Goal: Task Accomplishment & Management: Use online tool/utility

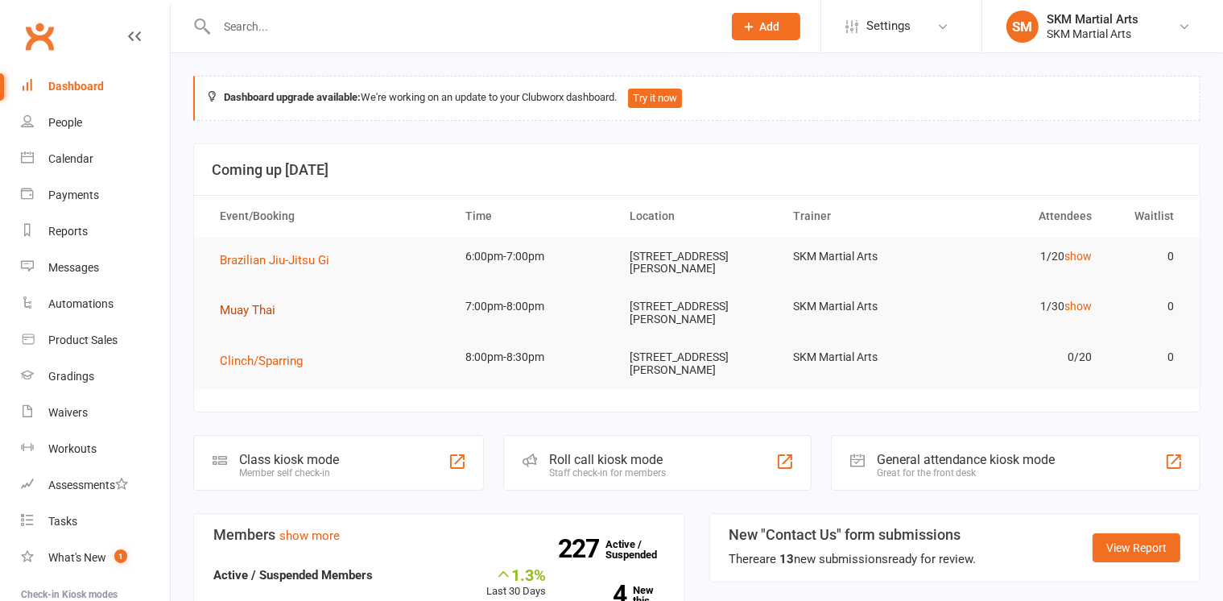
click at [238, 303] on span "Muay Thai" at bounding box center [248, 310] width 56 height 14
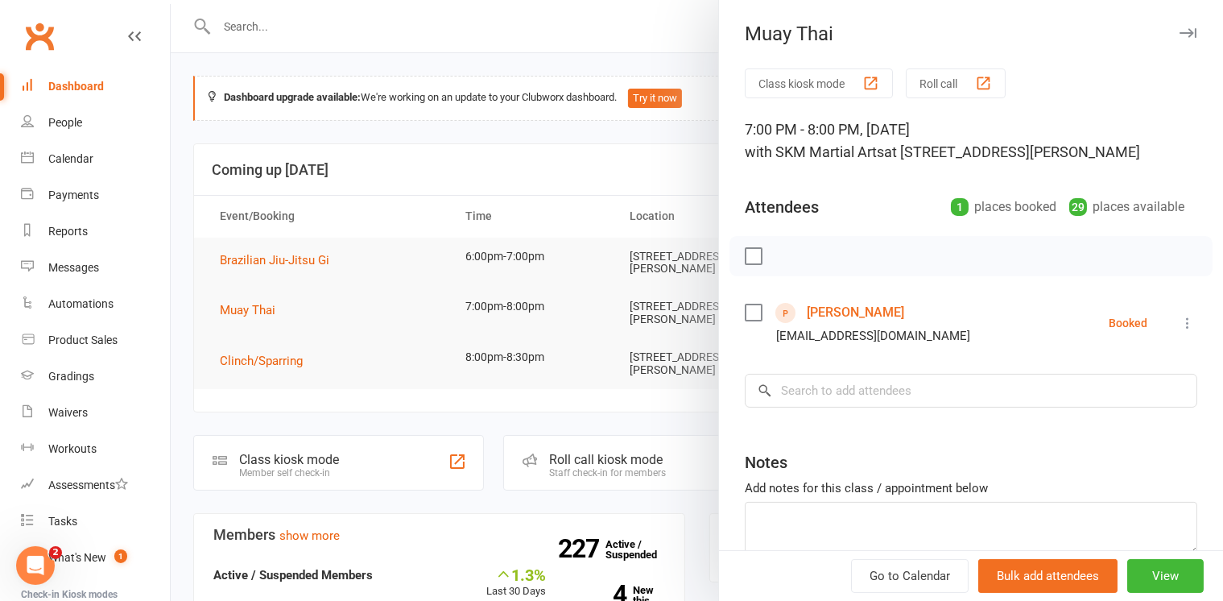
click at [821, 81] on button "Class kiosk mode" at bounding box center [819, 83] width 148 height 30
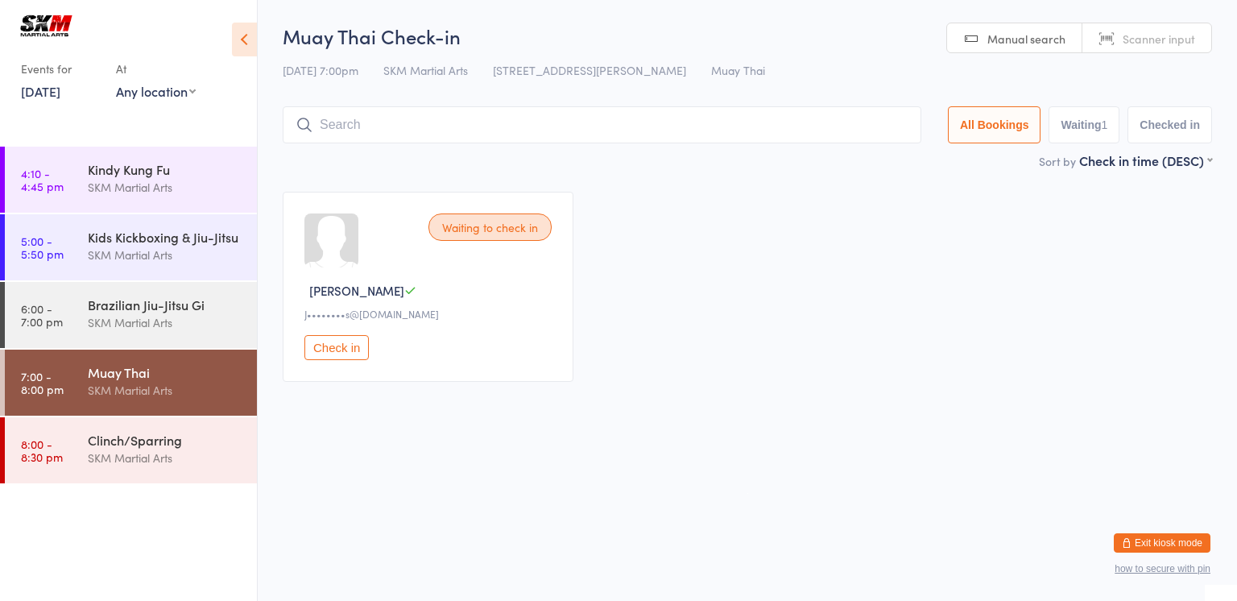
click at [333, 341] on button "Check in" at bounding box center [336, 347] width 64 height 25
click at [415, 134] on input "search" at bounding box center [602, 124] width 639 height 37
click at [674, 202] on div "Checked in [PERSON_NAME] [PERSON_NAME]••••••••s@[DOMAIN_NAME] Undo checkin" at bounding box center [747, 286] width 958 height 219
click at [425, 119] on input "[PERSON_NAME]" at bounding box center [602, 124] width 639 height 37
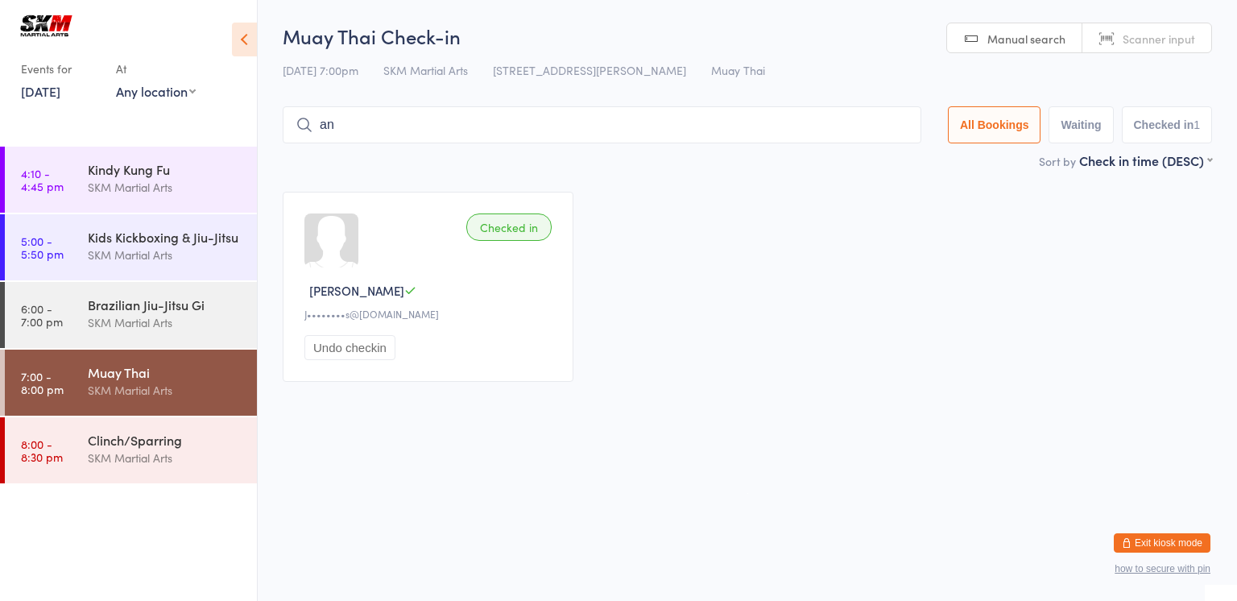
type input "a"
click at [145, 388] on div "SKM Martial Arts" at bounding box center [165, 390] width 155 height 19
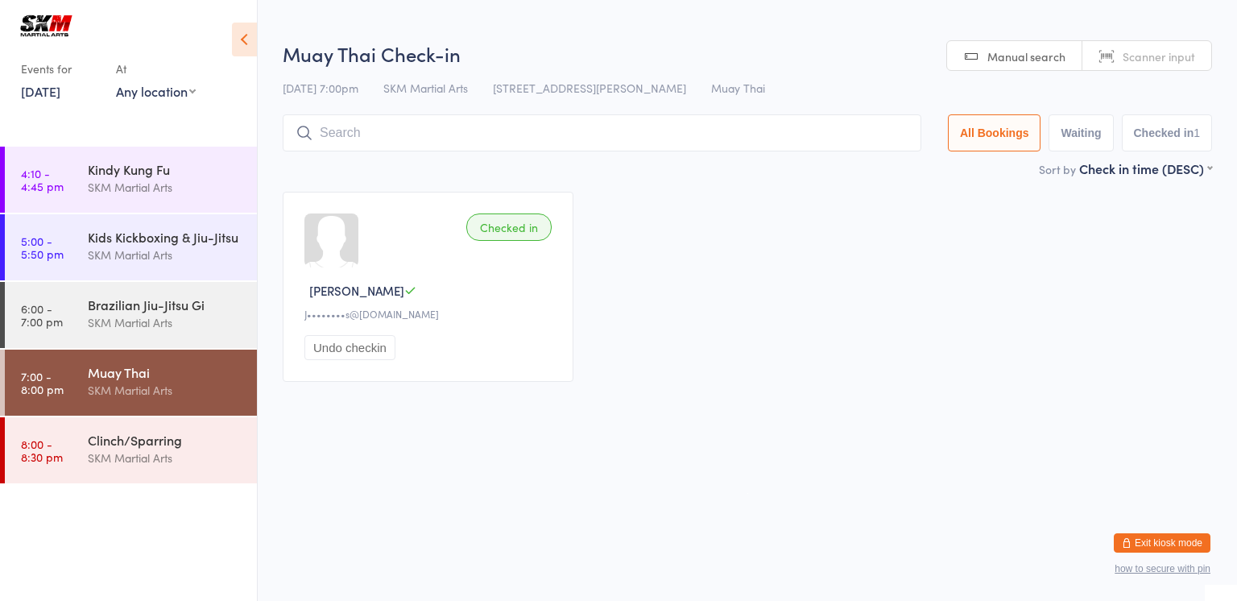
click at [475, 144] on input "search" at bounding box center [602, 132] width 639 height 37
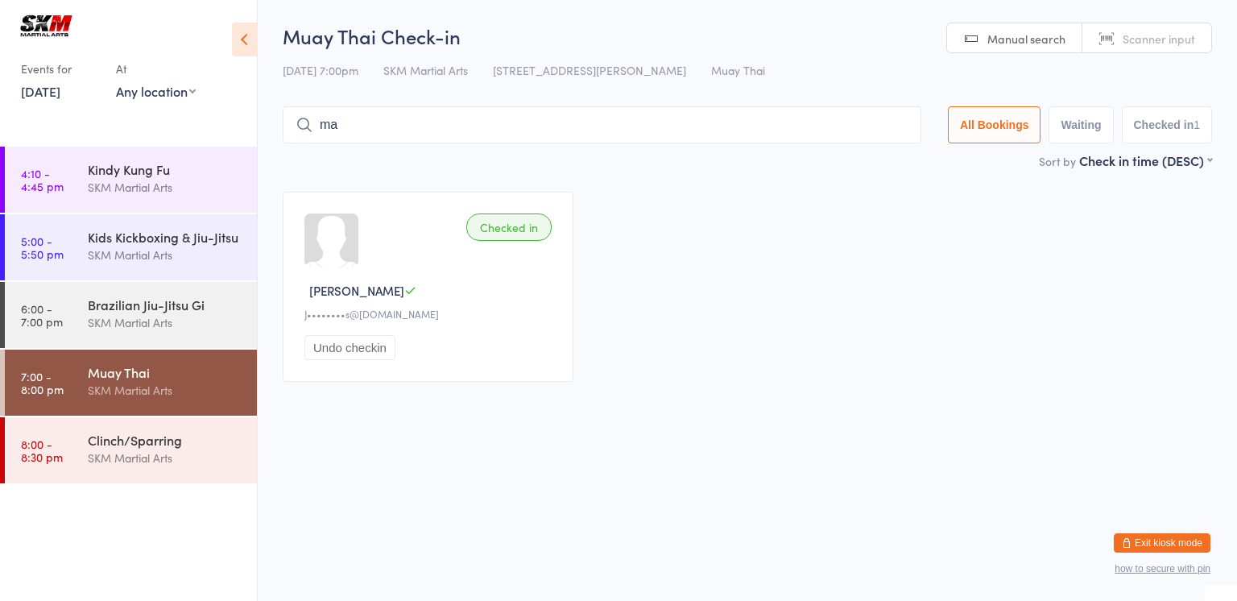
type input "m"
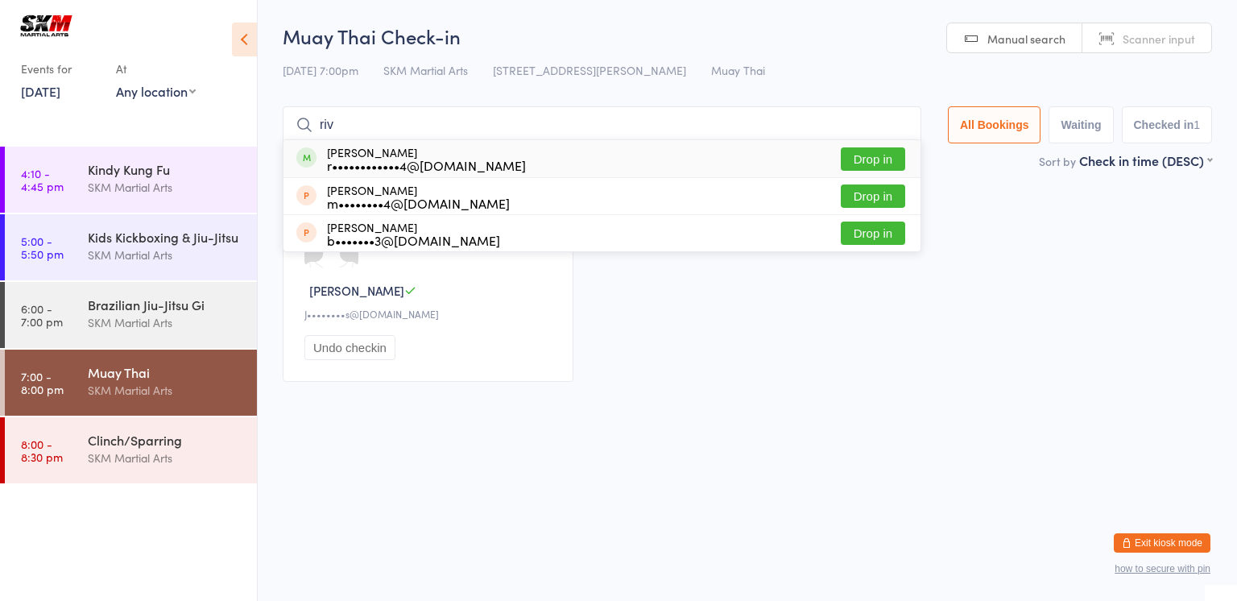
type input "riv"
click at [871, 156] on button "Drop in" at bounding box center [873, 158] width 64 height 23
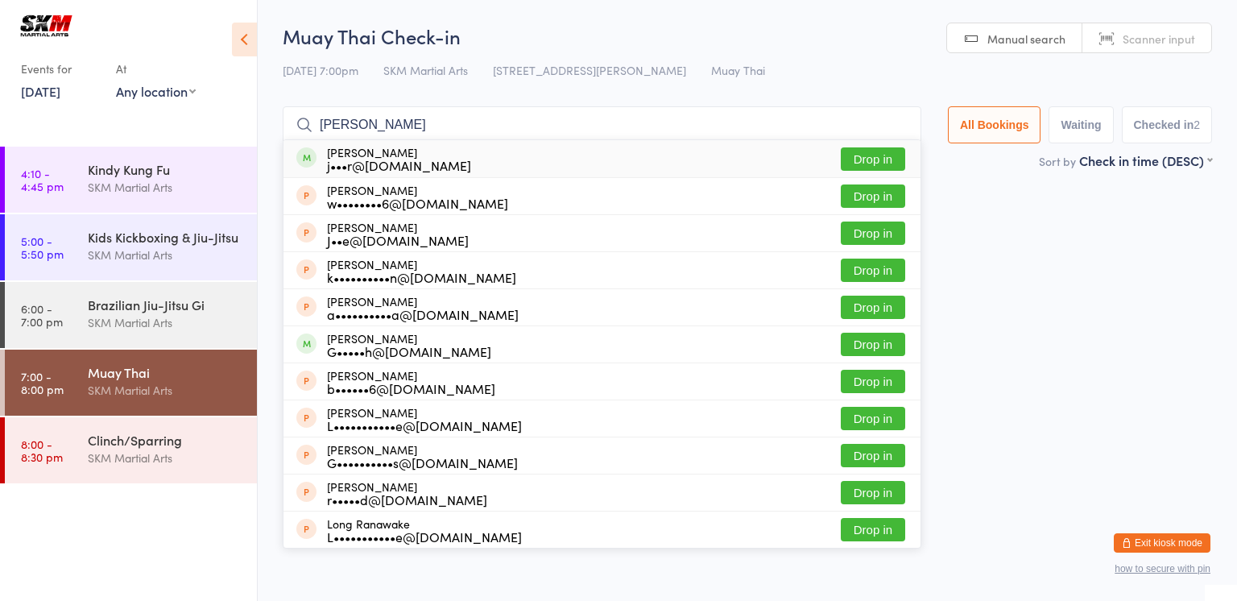
type input "[PERSON_NAME]"
click at [855, 162] on button "Drop in" at bounding box center [873, 158] width 64 height 23
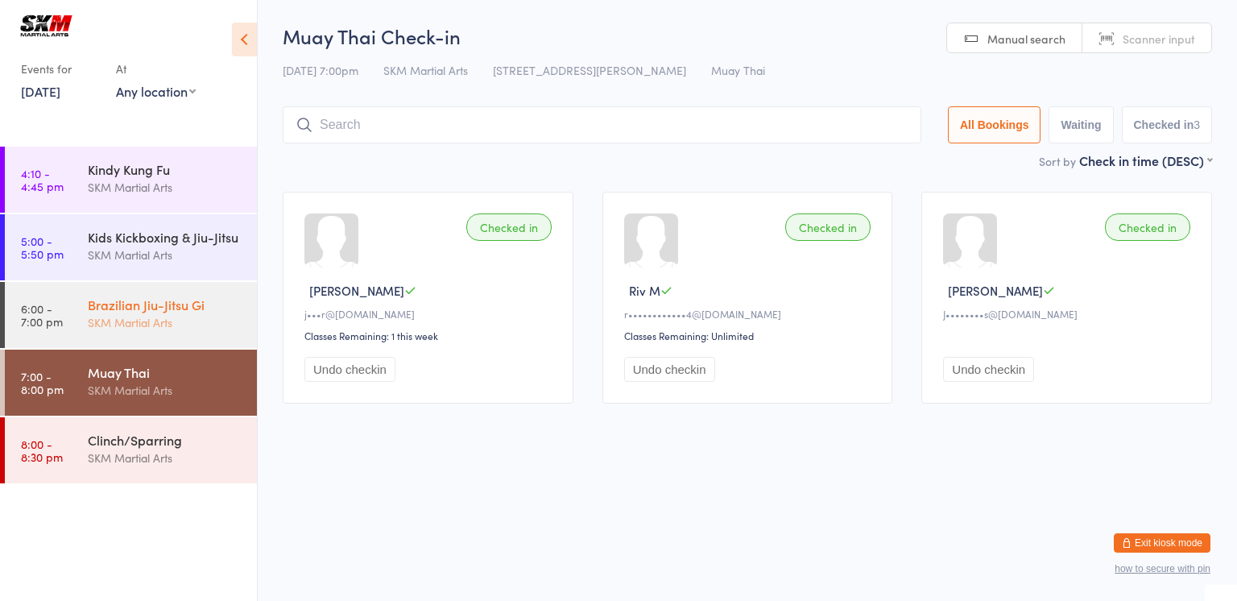
click at [156, 284] on div "Brazilian Jiu-Jitsu Gi SKM Martial Arts" at bounding box center [172, 314] width 169 height 64
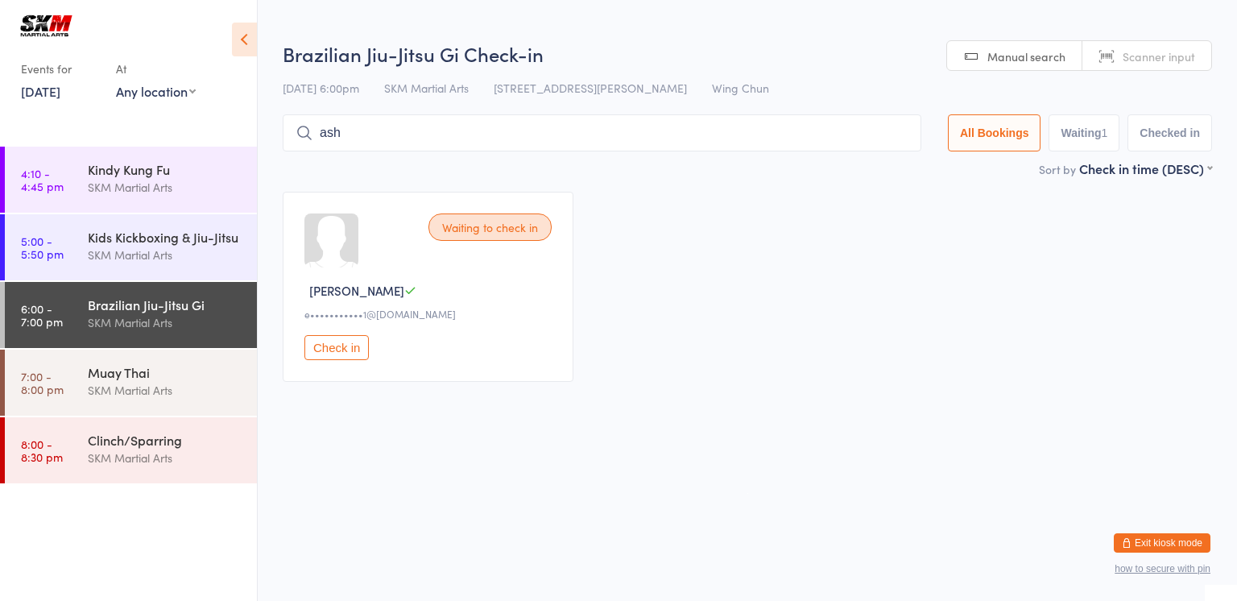
type input "ash"
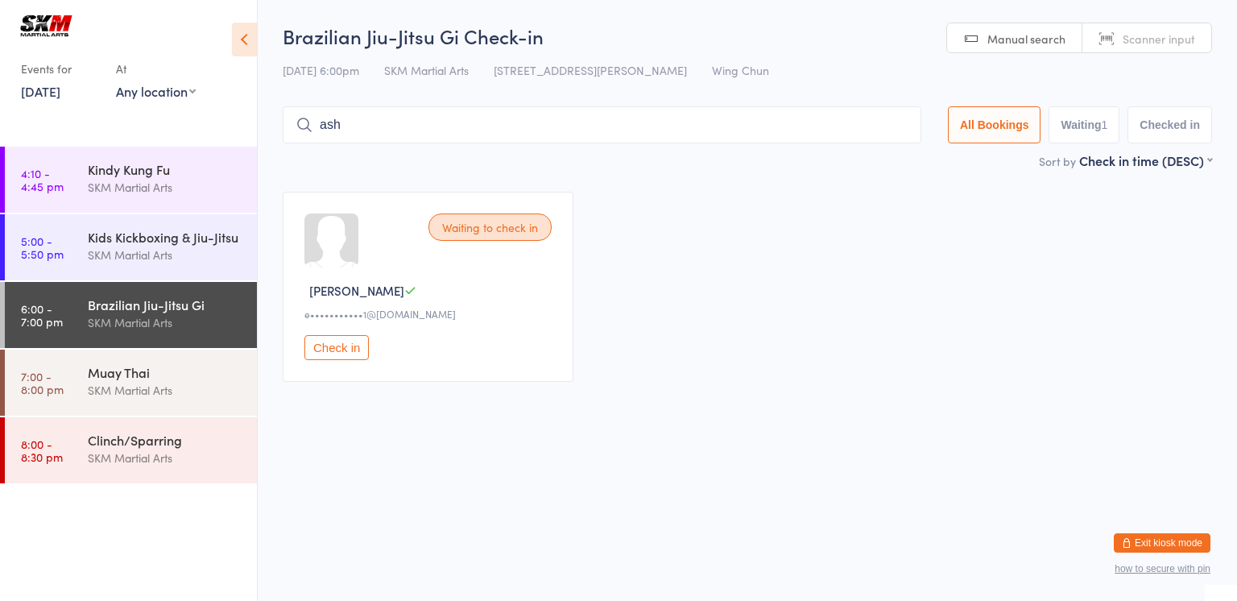
click at [890, 122] on input "ash" at bounding box center [602, 124] width 639 height 37
click at [151, 377] on div "Muay Thai" at bounding box center [165, 372] width 155 height 18
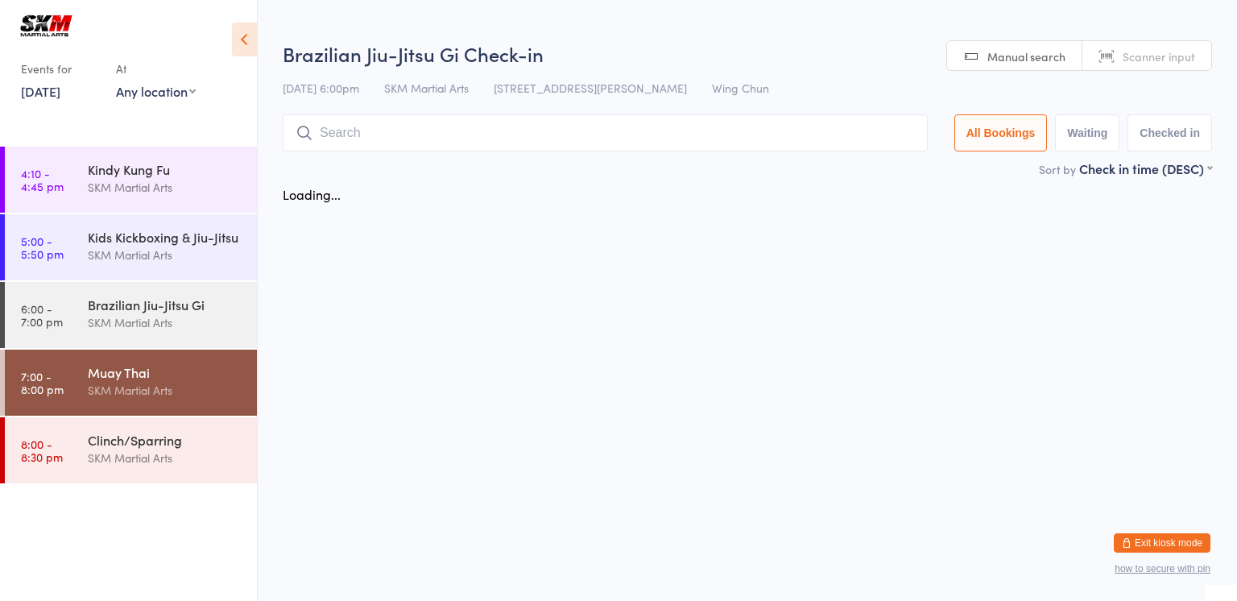
click at [151, 377] on div "Muay Thai" at bounding box center [165, 372] width 155 height 18
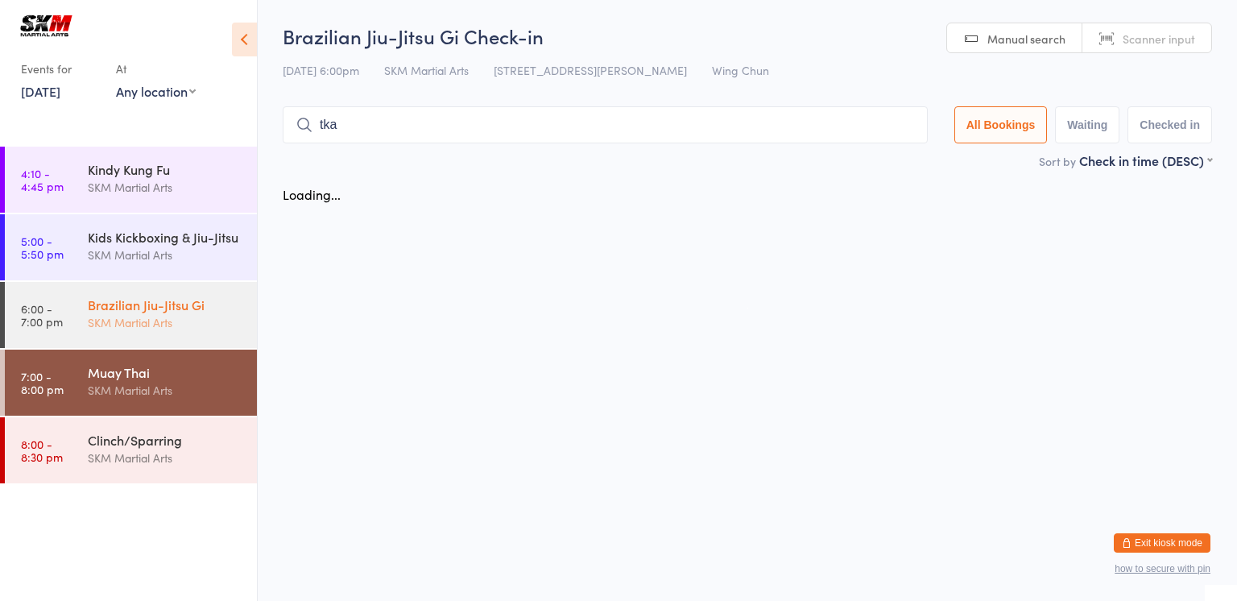
type input "tka"
click at [214, 312] on div "Brazilian Jiu-Jitsu Gi" at bounding box center [165, 305] width 155 height 18
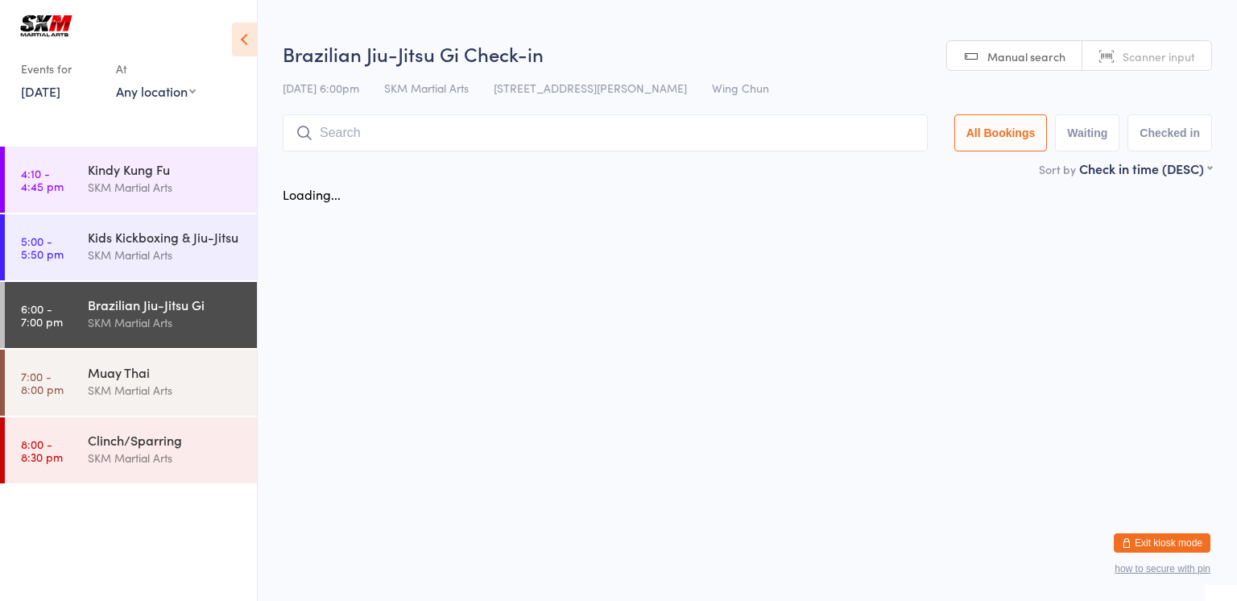
click at [214, 312] on div "Brazilian Jiu-Jitsu Gi" at bounding box center [165, 305] width 155 height 18
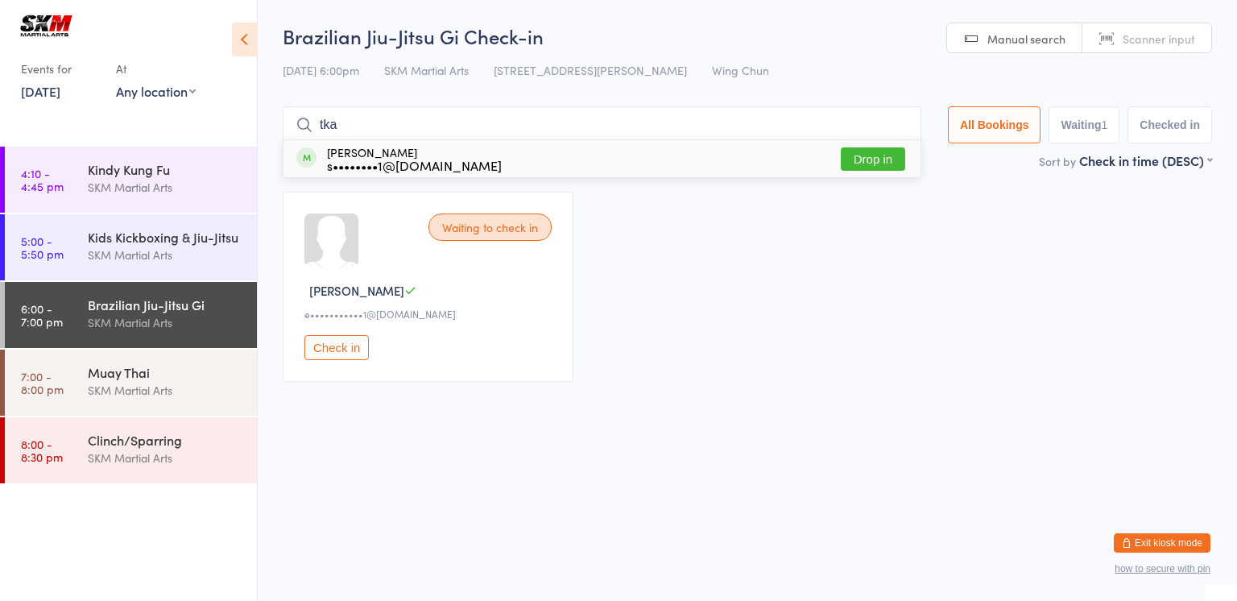
type input "tka"
click at [879, 151] on button "Drop in" at bounding box center [873, 158] width 64 height 23
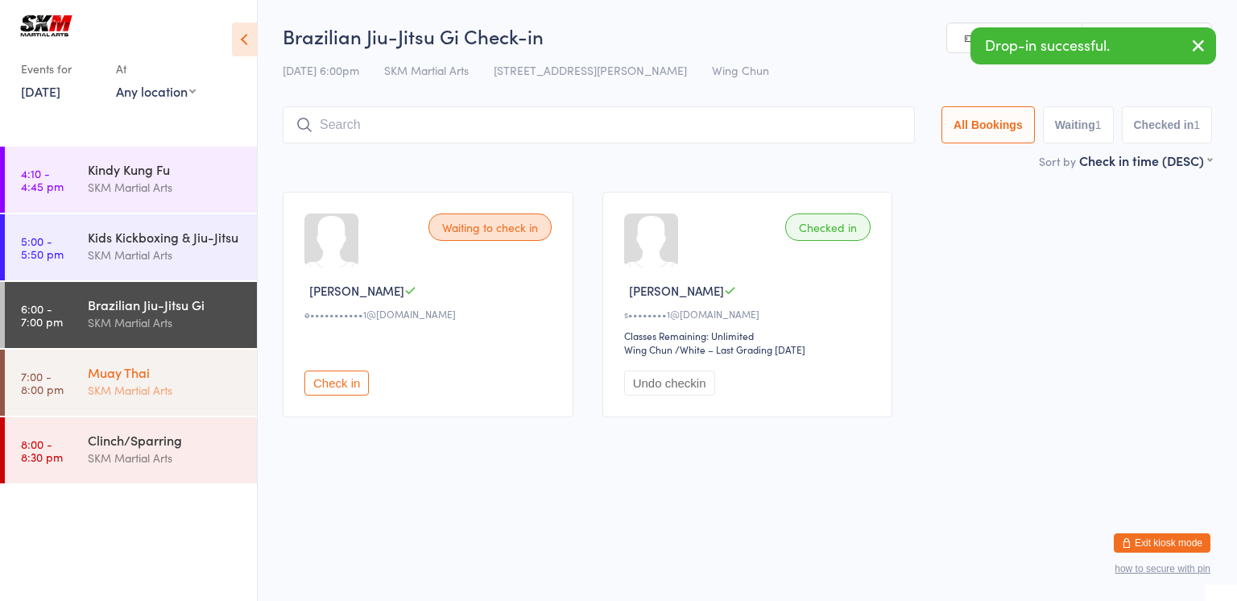
click at [129, 378] on div "Muay Thai" at bounding box center [165, 372] width 155 height 18
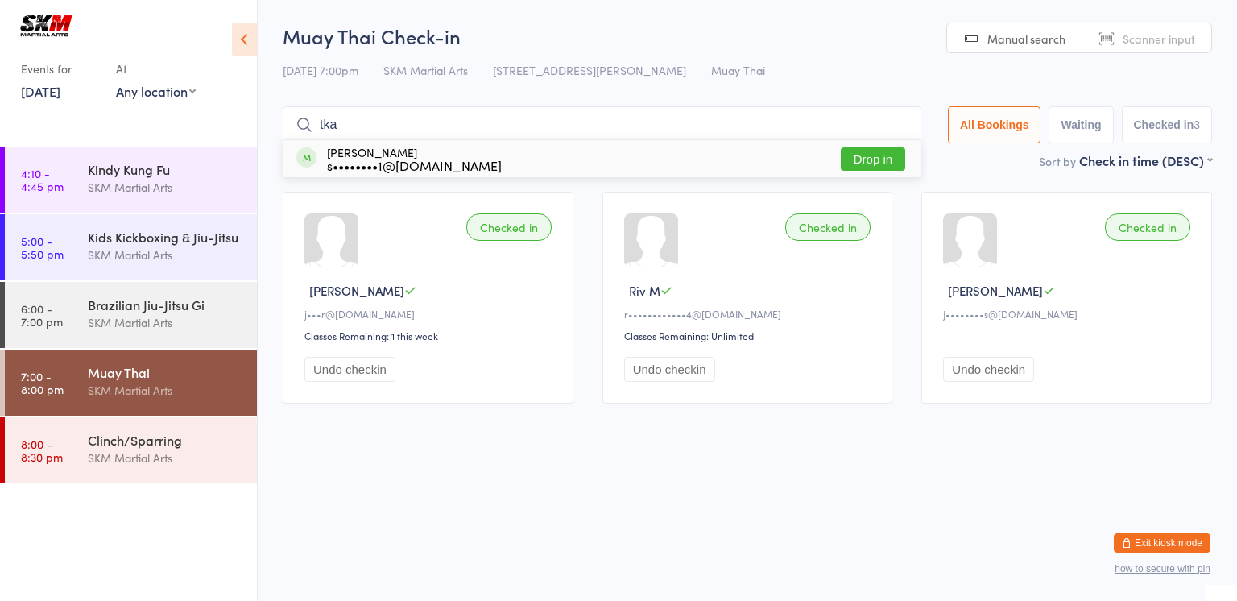
type input "tka"
drag, startPoint x: 863, startPoint y: 155, endPoint x: 821, endPoint y: 142, distance: 43.8
click at [821, 142] on div "[PERSON_NAME] s••••••••1@[DOMAIN_NAME] Drop in" at bounding box center [601, 158] width 637 height 37
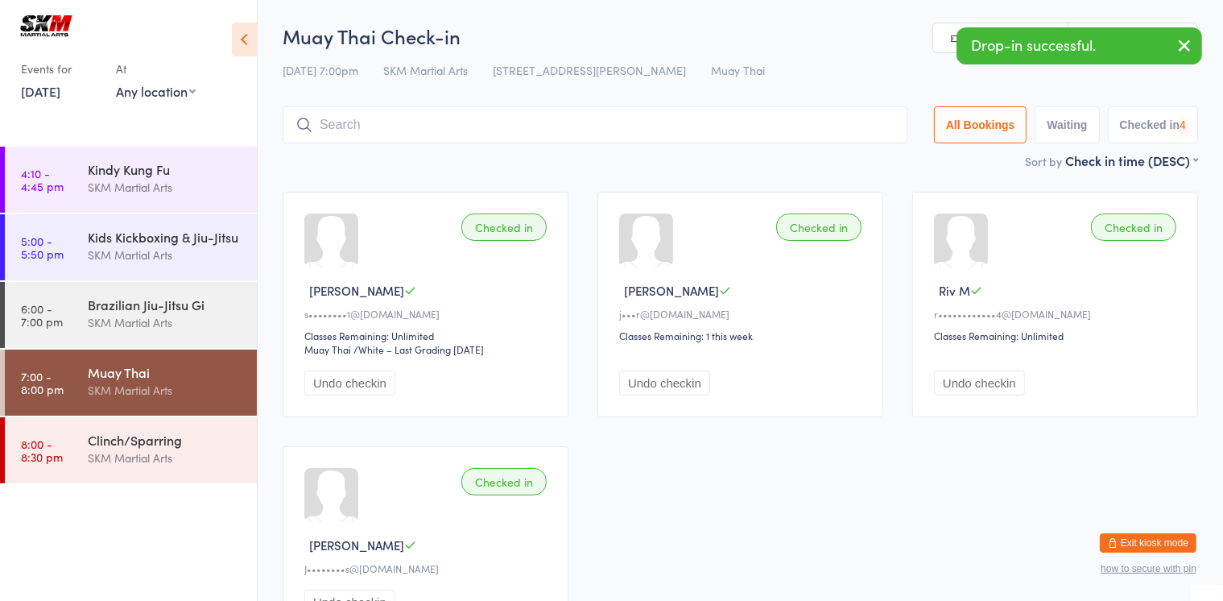
click at [582, 129] on input "search" at bounding box center [595, 124] width 625 height 37
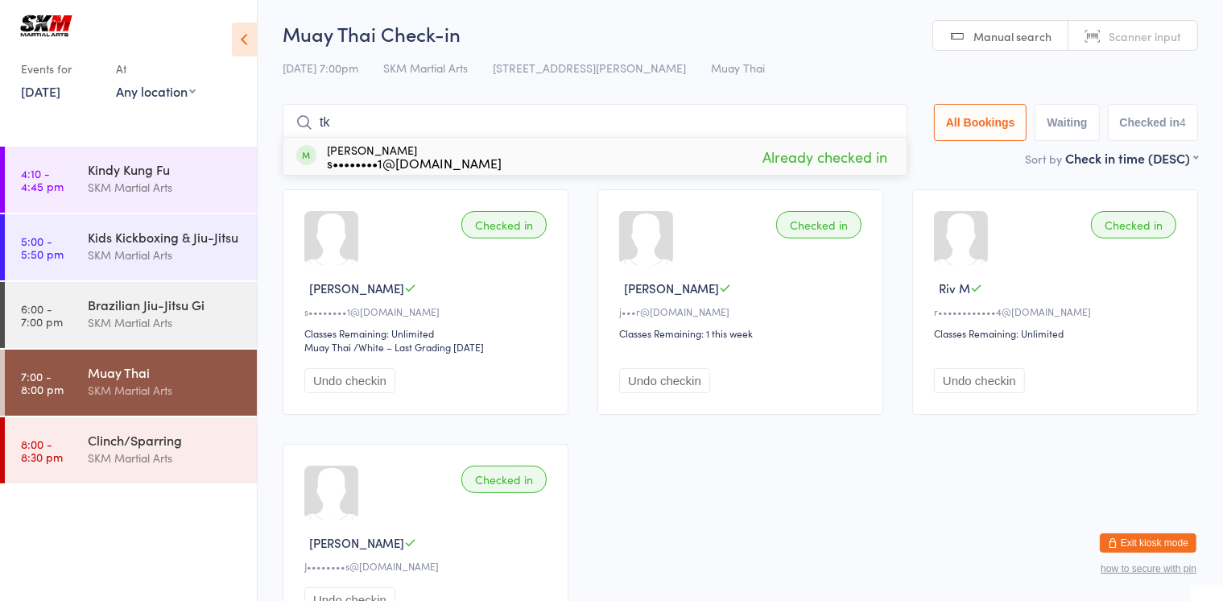
type input "t"
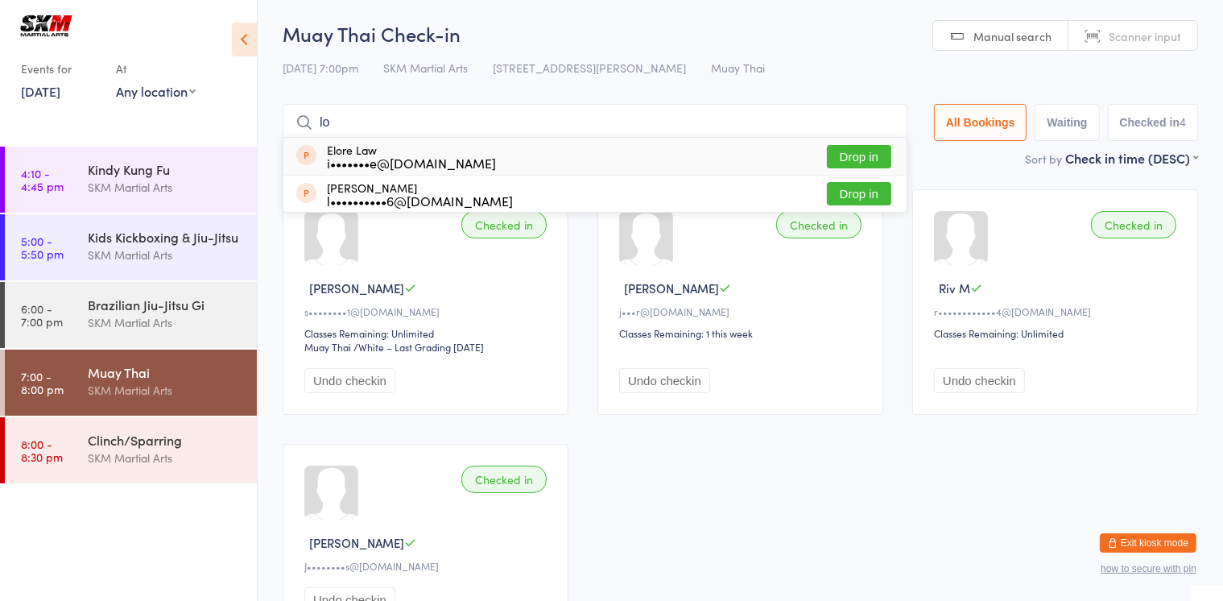
type input "l"
